Goal: Task Accomplishment & Management: Use online tool/utility

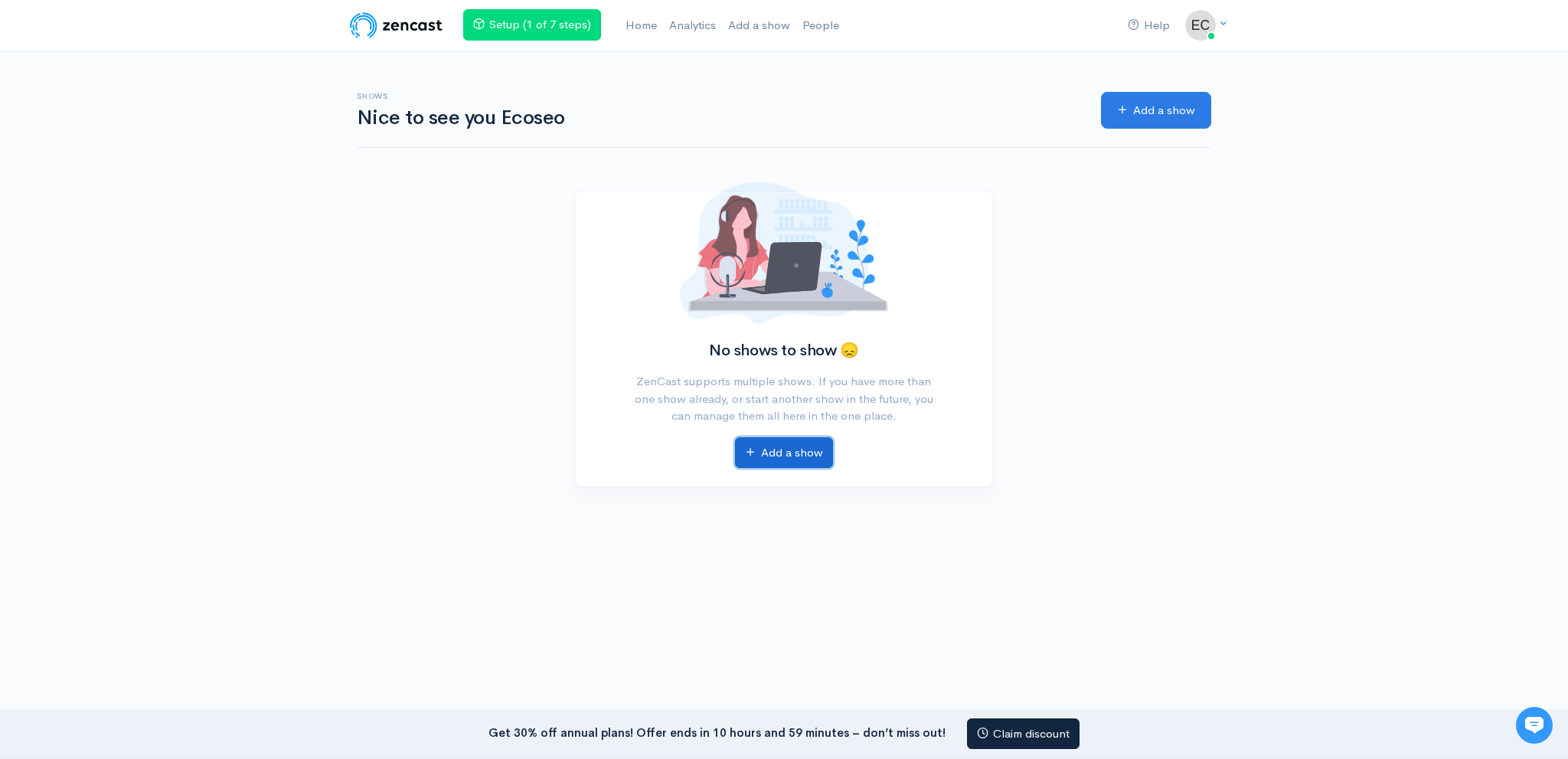
click at [773, 445] on link "Add a show" at bounding box center [784, 453] width 98 height 31
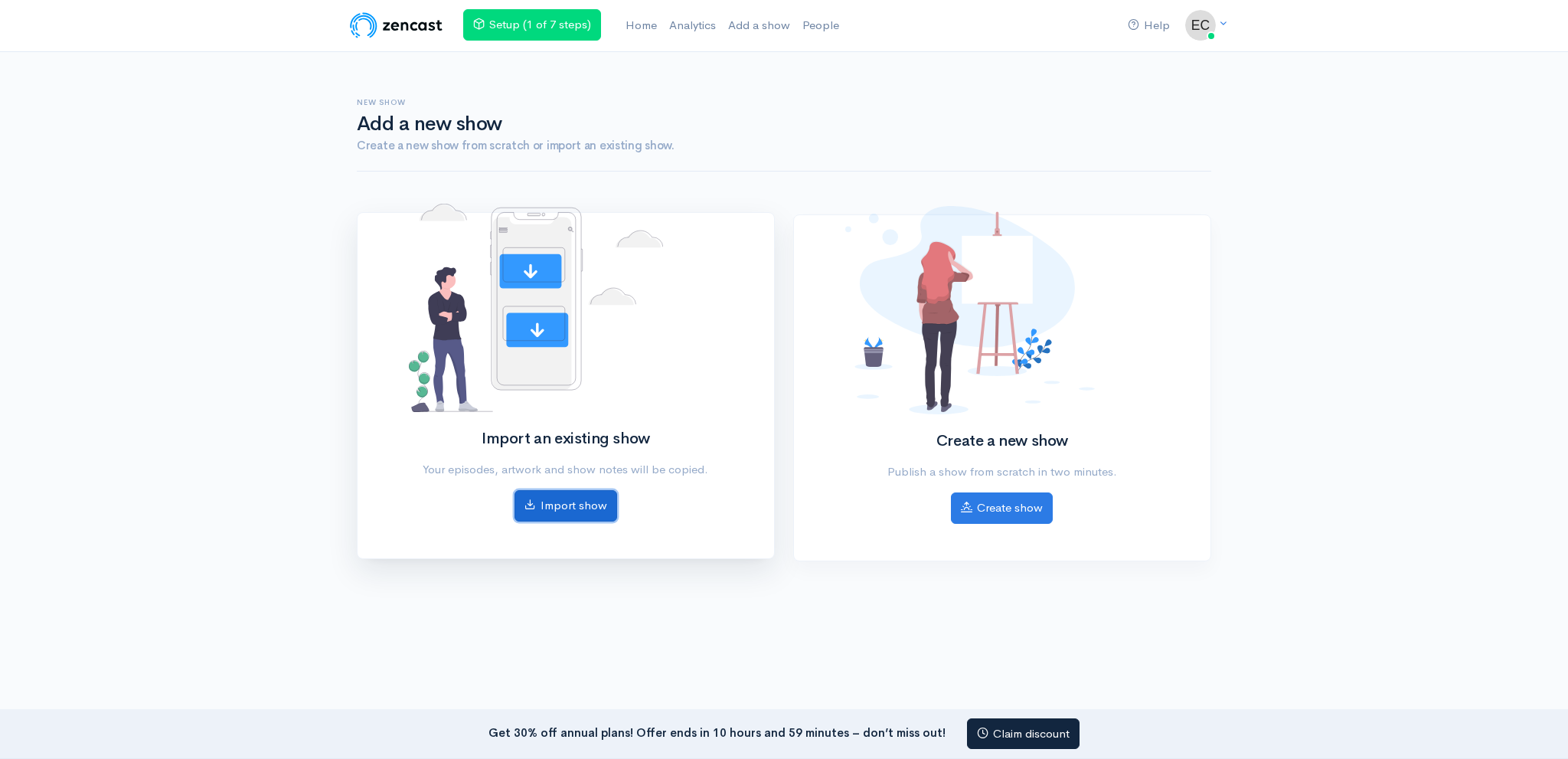
click at [542, 493] on link "Import show" at bounding box center [565, 505] width 102 height 31
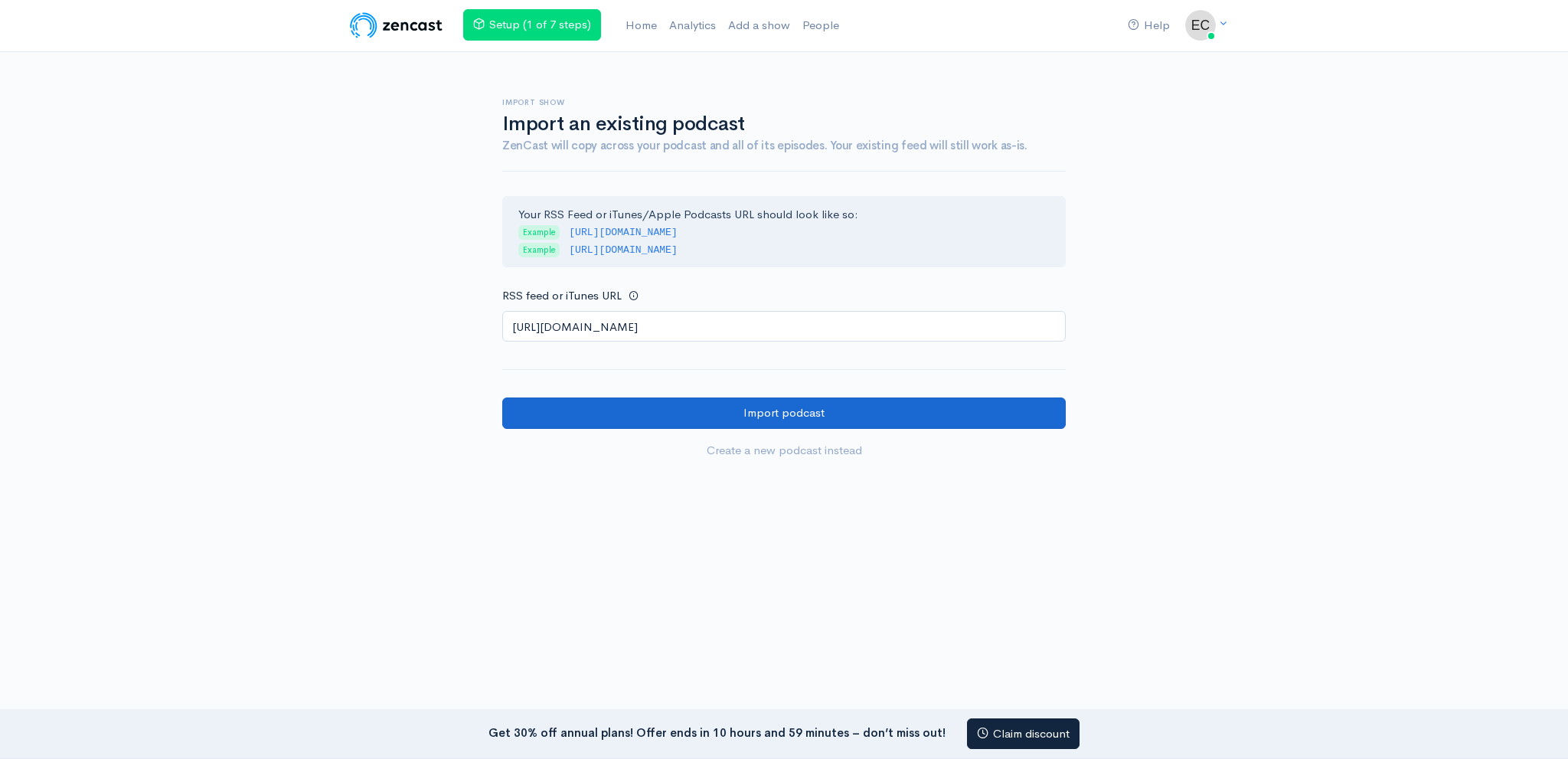
type input "https://anchor.fm/s/108e62edc/podcast/rss"
click at [641, 418] on input "Import podcast" at bounding box center [784, 412] width 564 height 31
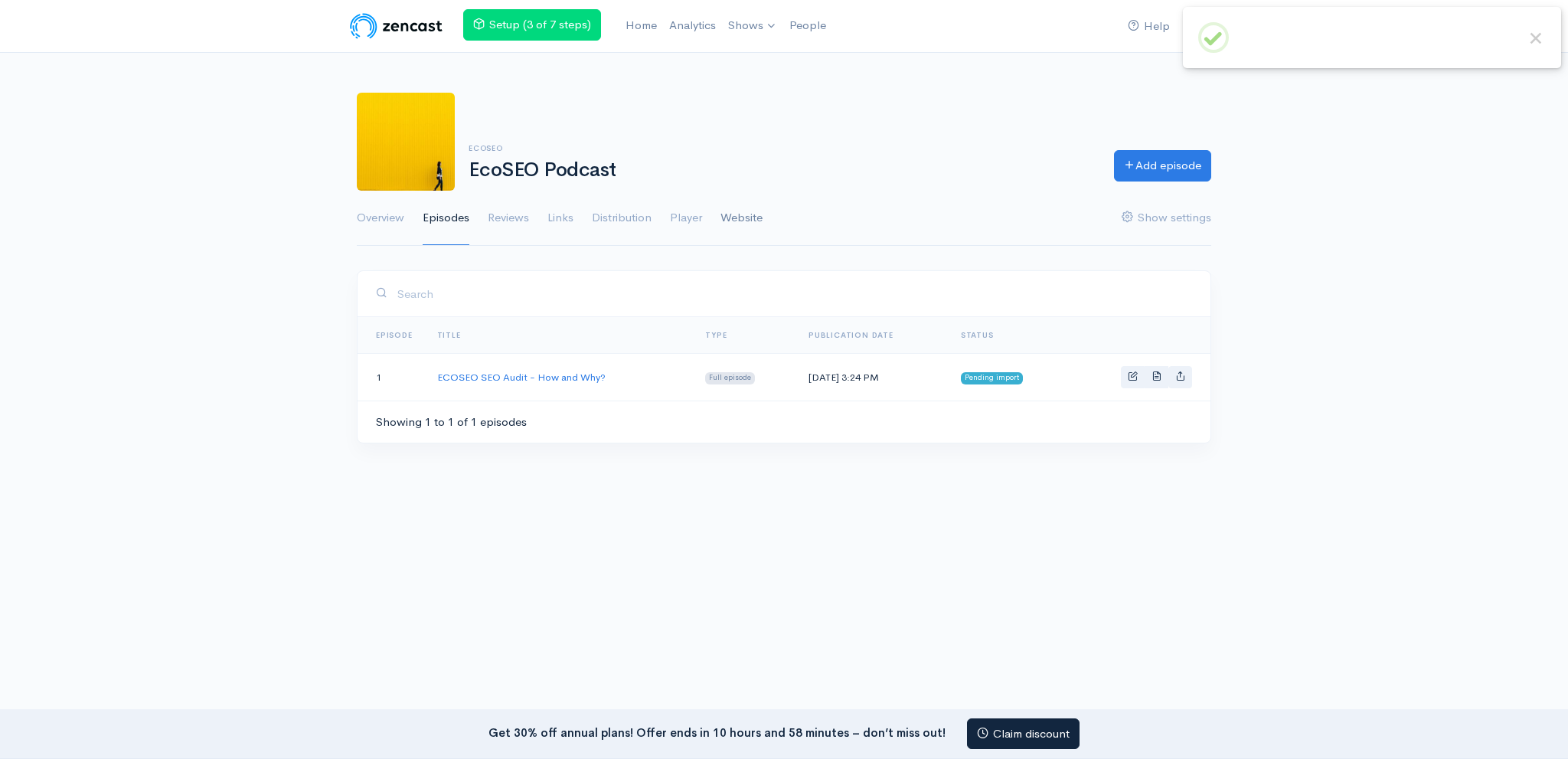
click at [723, 208] on link "Website" at bounding box center [741, 218] width 42 height 55
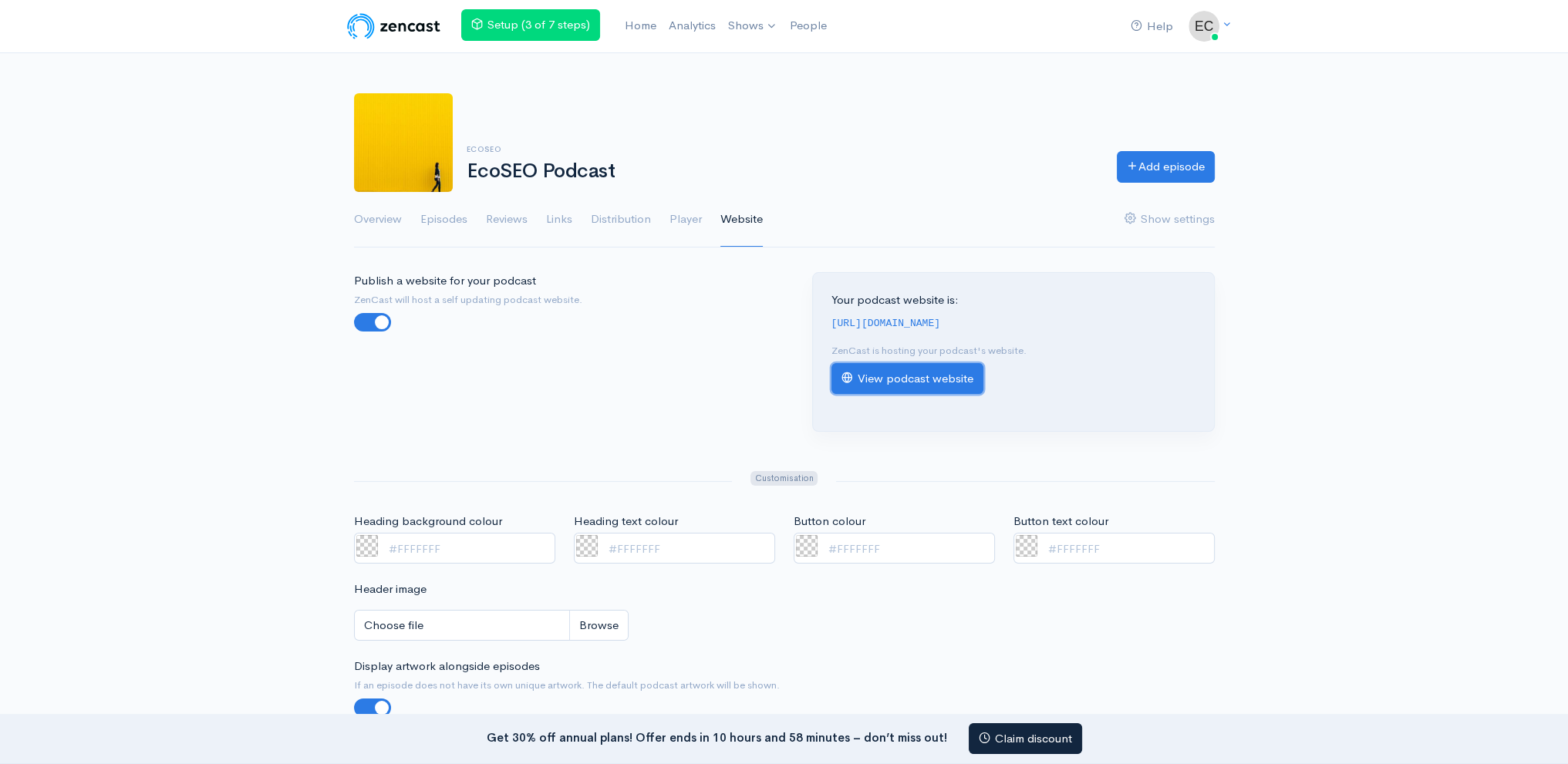
click at [910, 376] on link "View podcast website" at bounding box center [907, 378] width 152 height 31
